Goal: Check status: Check status

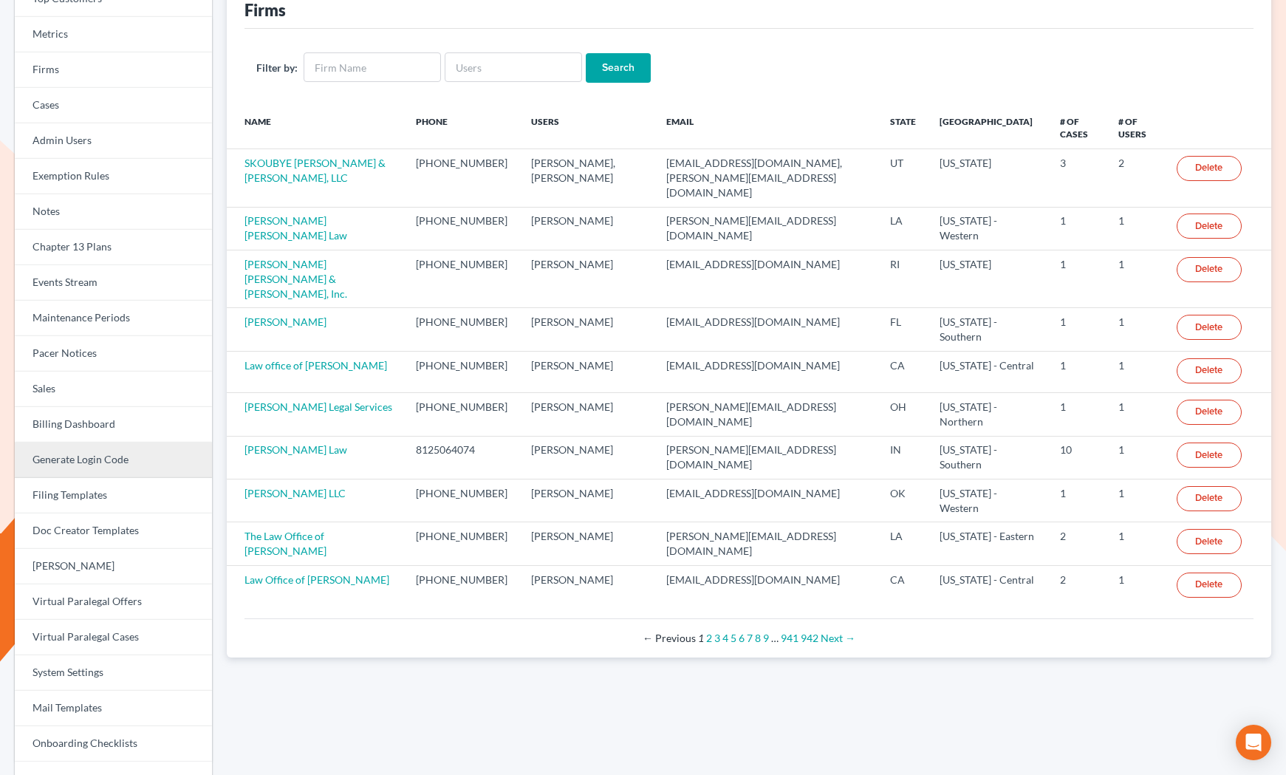
scroll to position [112, 0]
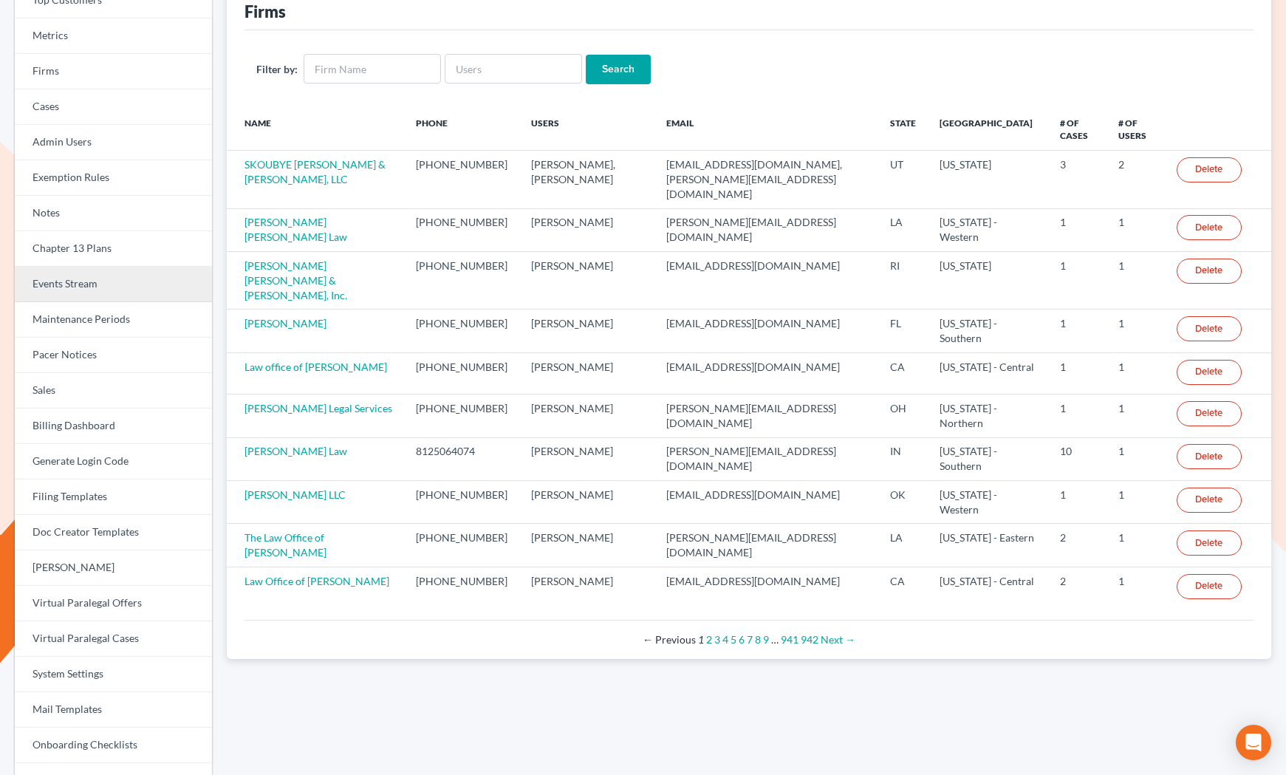
click at [78, 290] on link "Events Stream" at bounding box center [113, 284] width 197 height 35
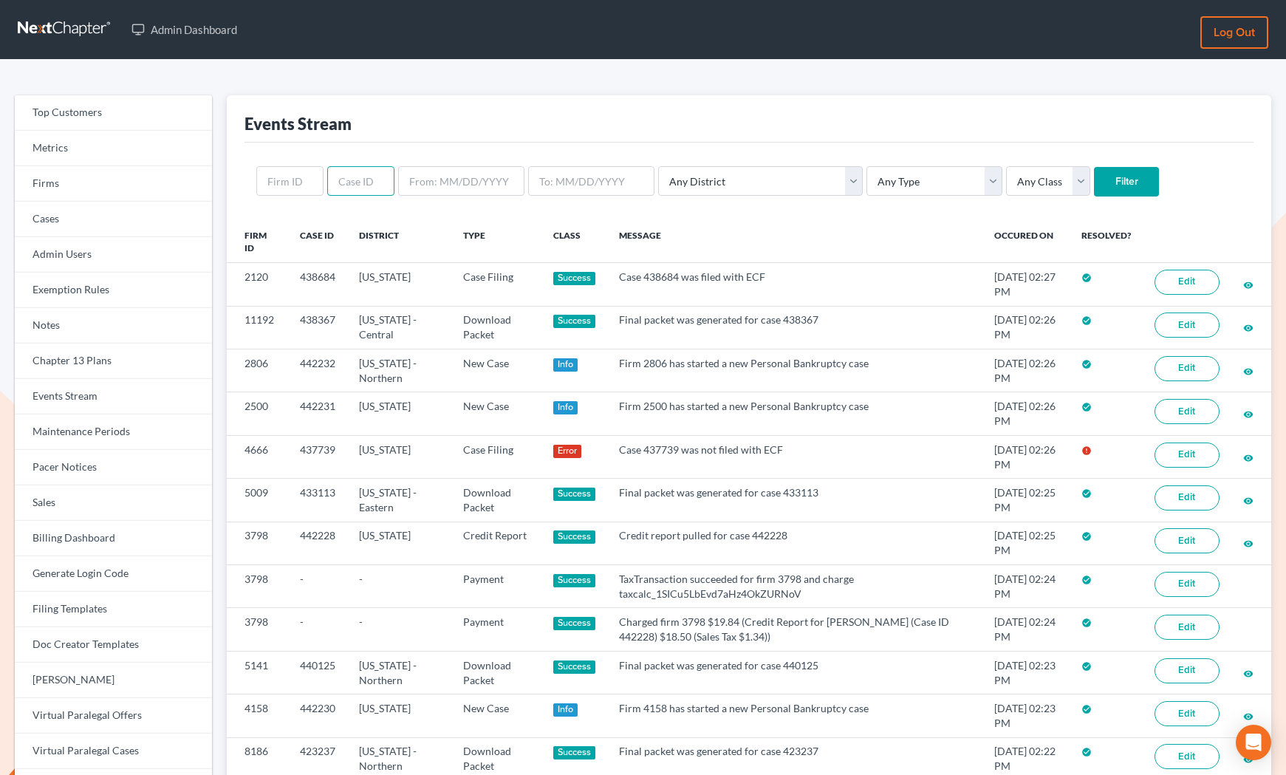
click at [358, 174] on input "text" at bounding box center [360, 181] width 67 height 30
paste input "438243"
type input "438243"
click at [1094, 180] on input "Filter" at bounding box center [1126, 182] width 65 height 30
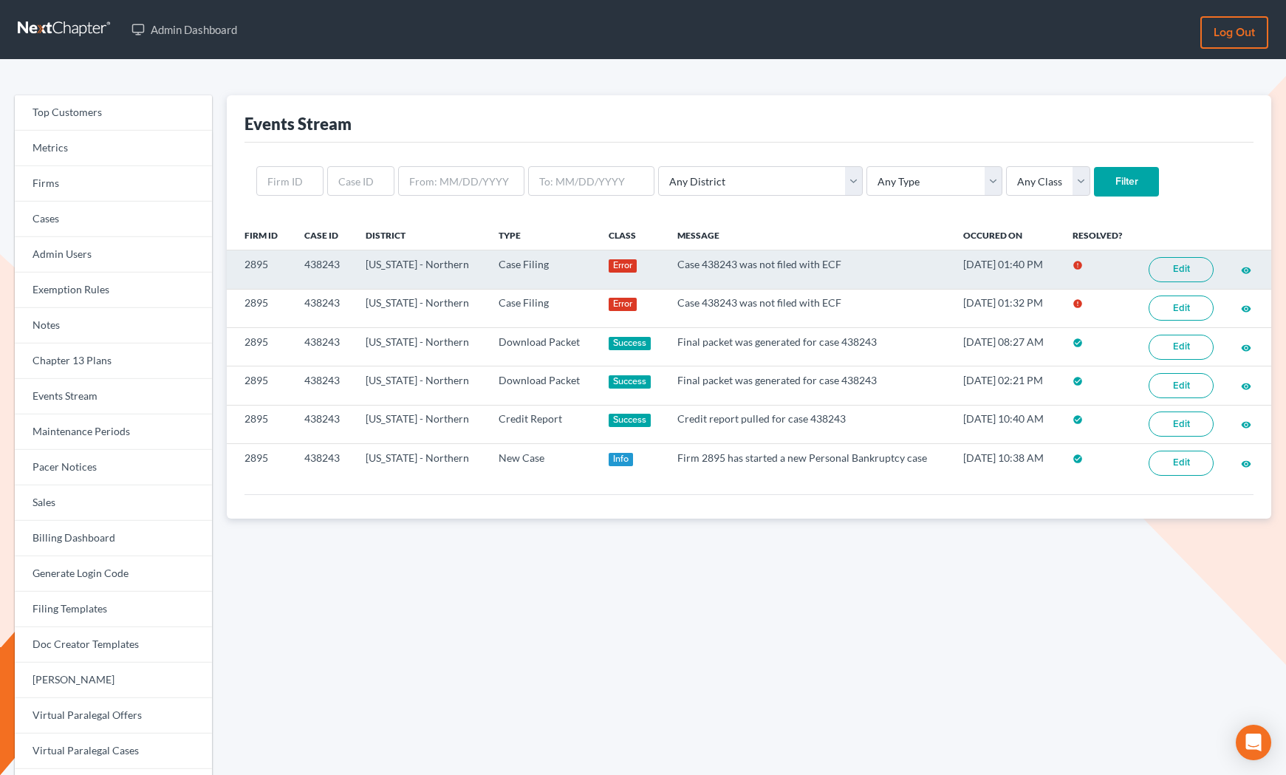
click at [1187, 267] on link "Edit" at bounding box center [1181, 269] width 65 height 25
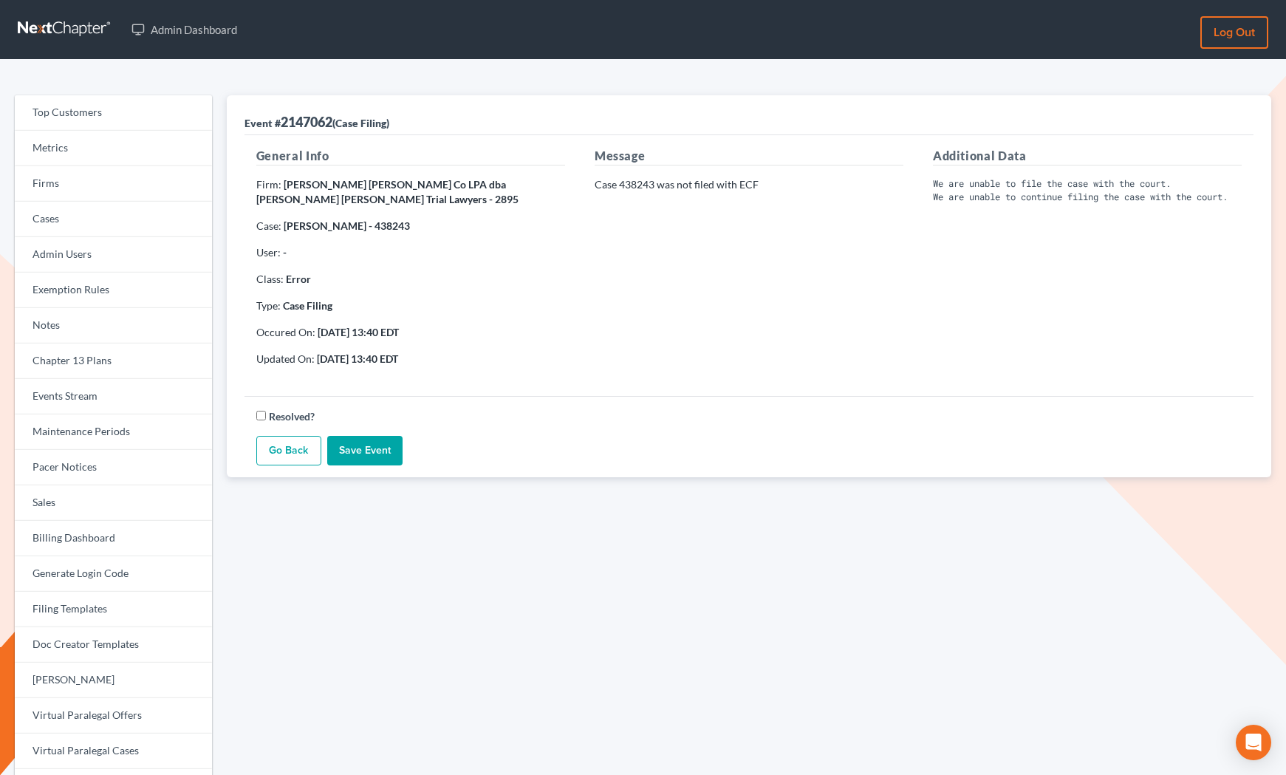
click at [646, 185] on p "Case 438243 was not filed with ECF" at bounding box center [749, 184] width 309 height 15
copy p "438243"
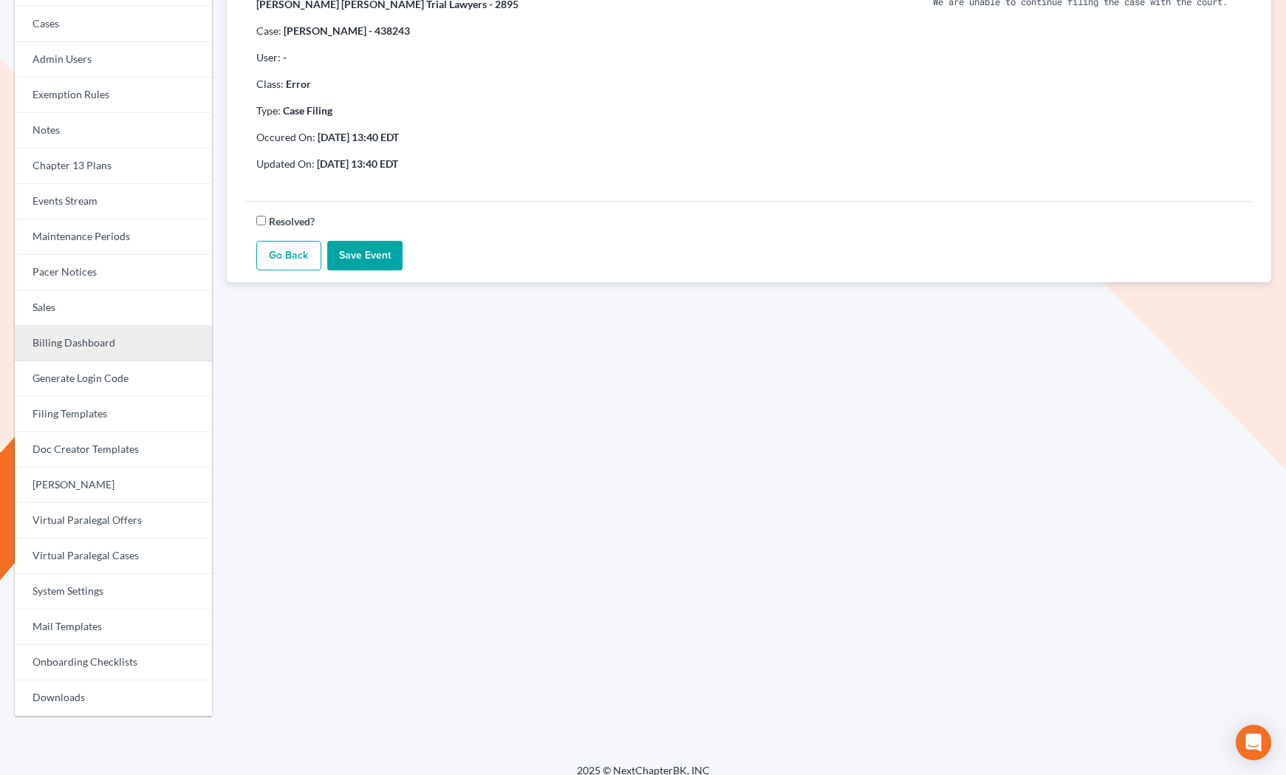
scroll to position [196, 0]
